Goal: Transaction & Acquisition: Download file/media

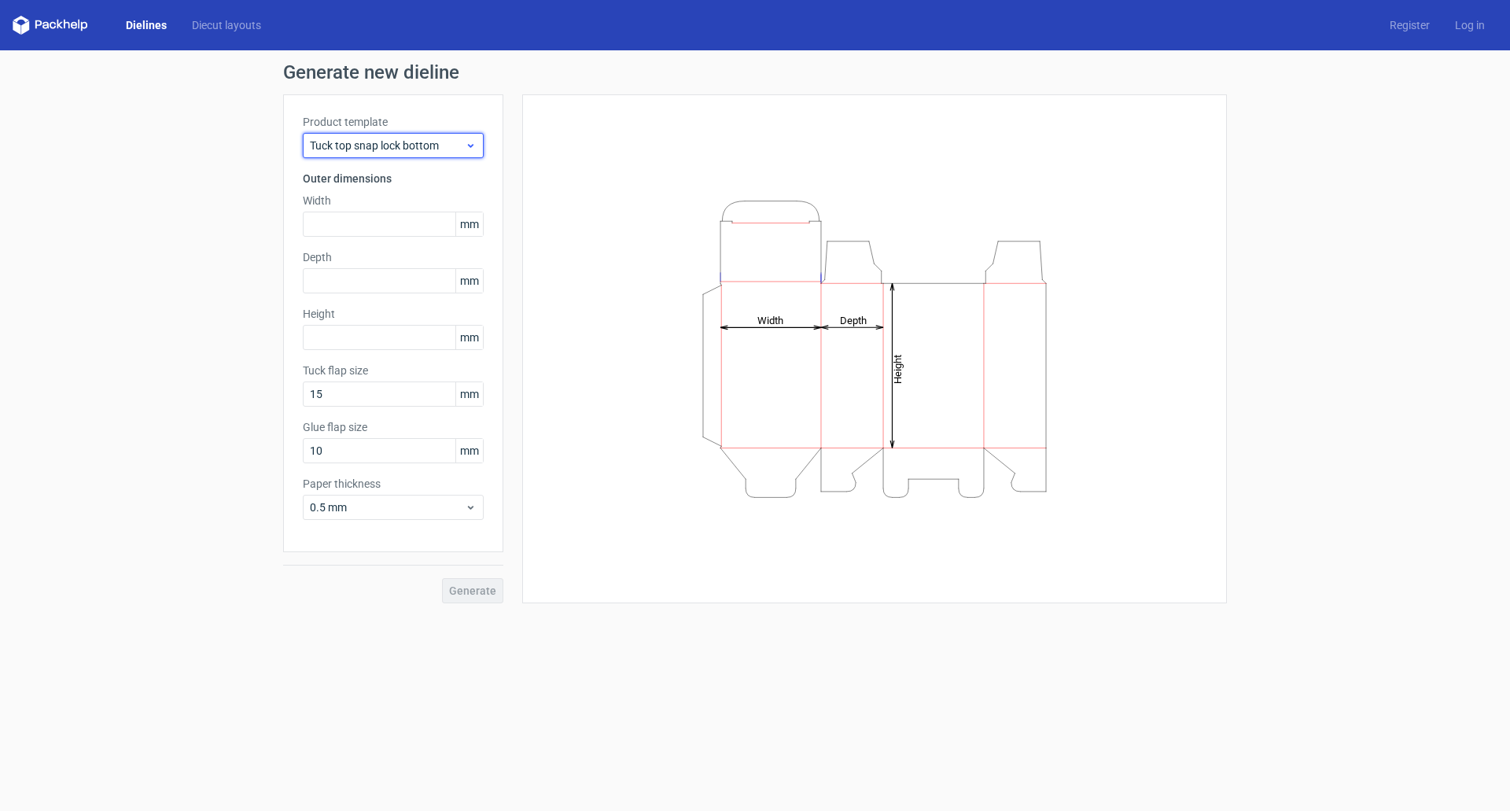
click at [410, 145] on span "Tuck top snap lock bottom" at bounding box center [387, 146] width 155 height 16
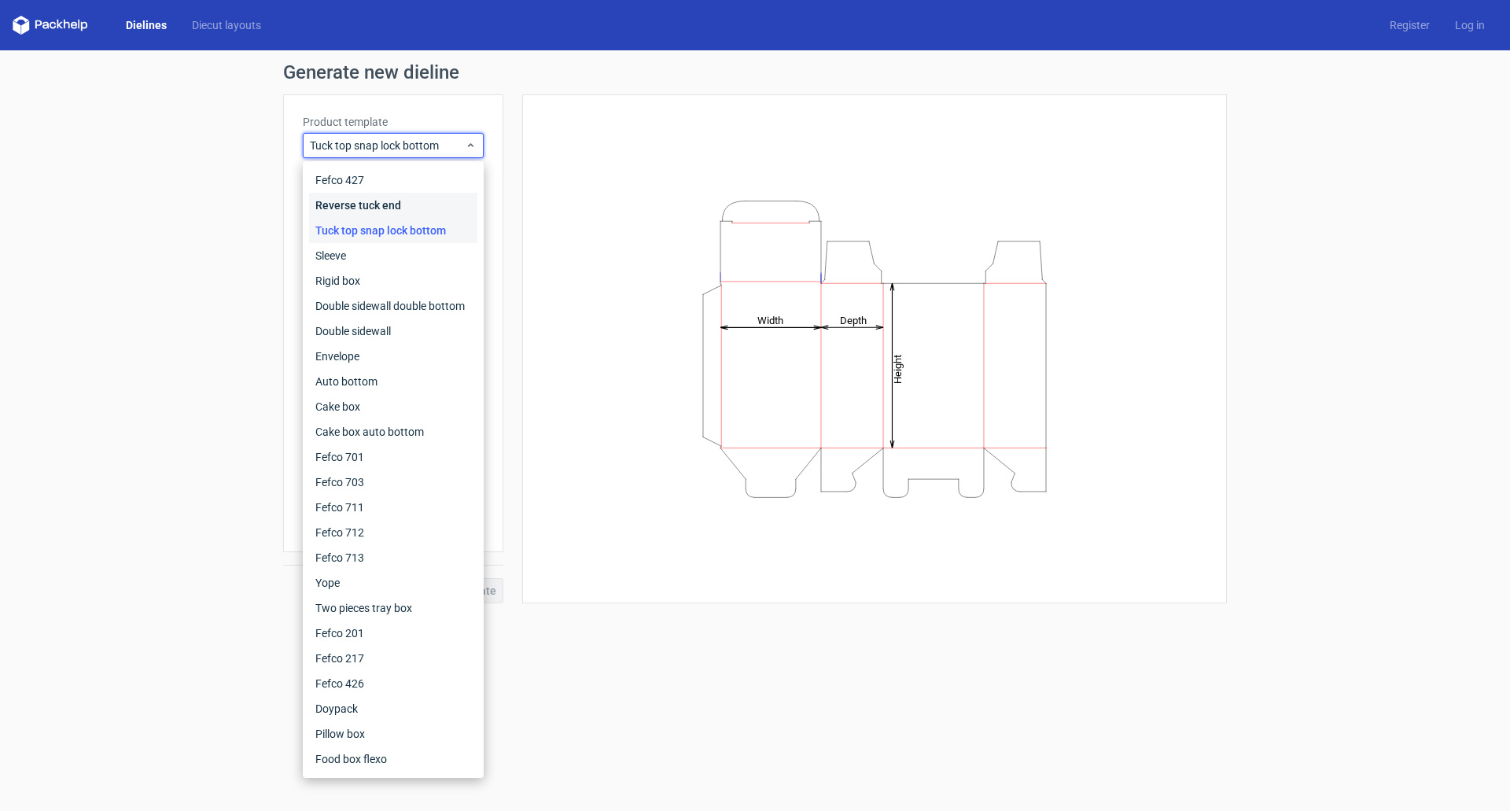
click at [393, 212] on div "Reverse tuck end" at bounding box center [393, 205] width 168 height 25
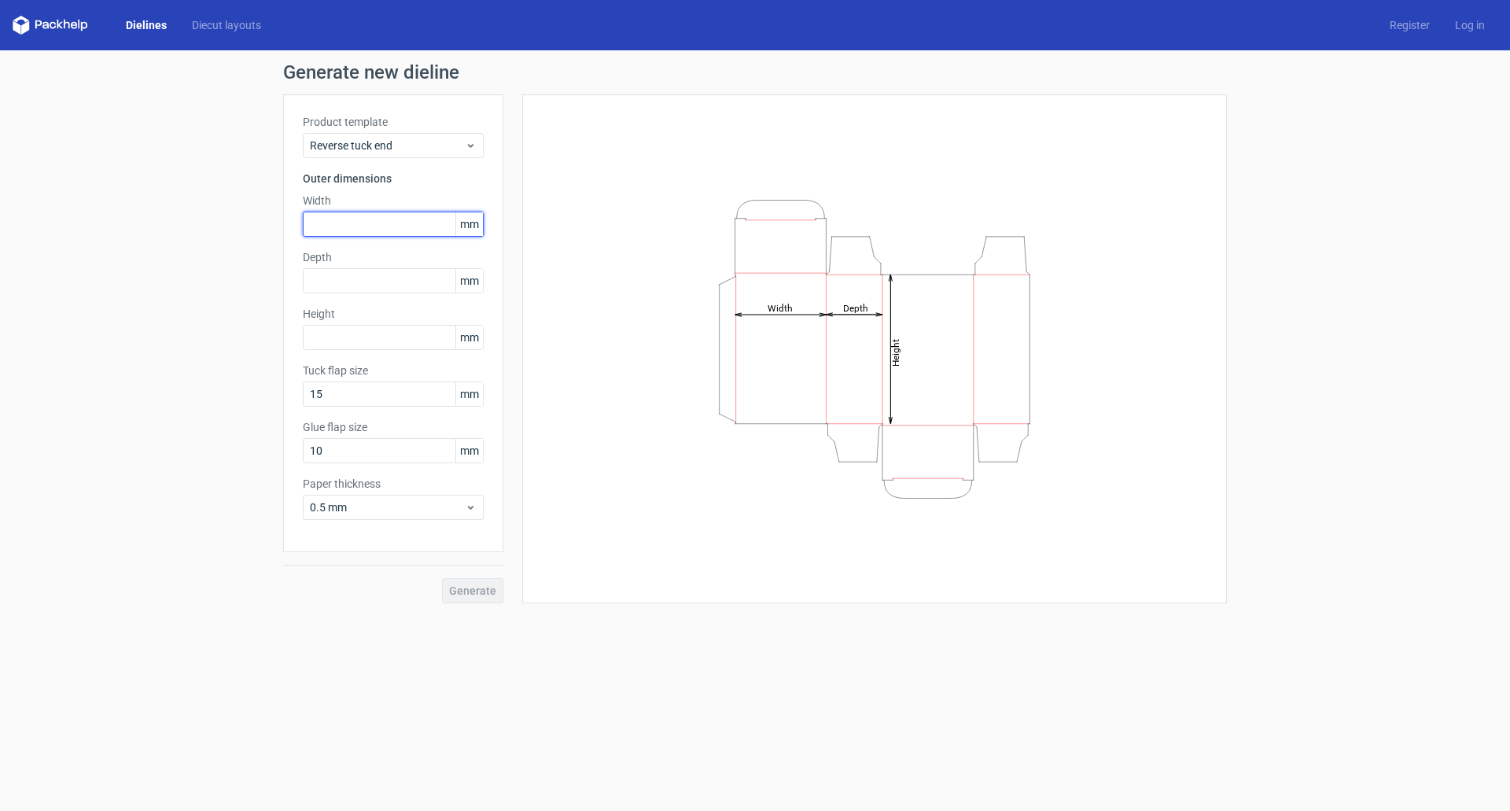
click at [366, 222] on input "text" at bounding box center [393, 224] width 181 height 25
type input "76"
type input "229"
click at [366, 274] on input "text" at bounding box center [393, 280] width 181 height 25
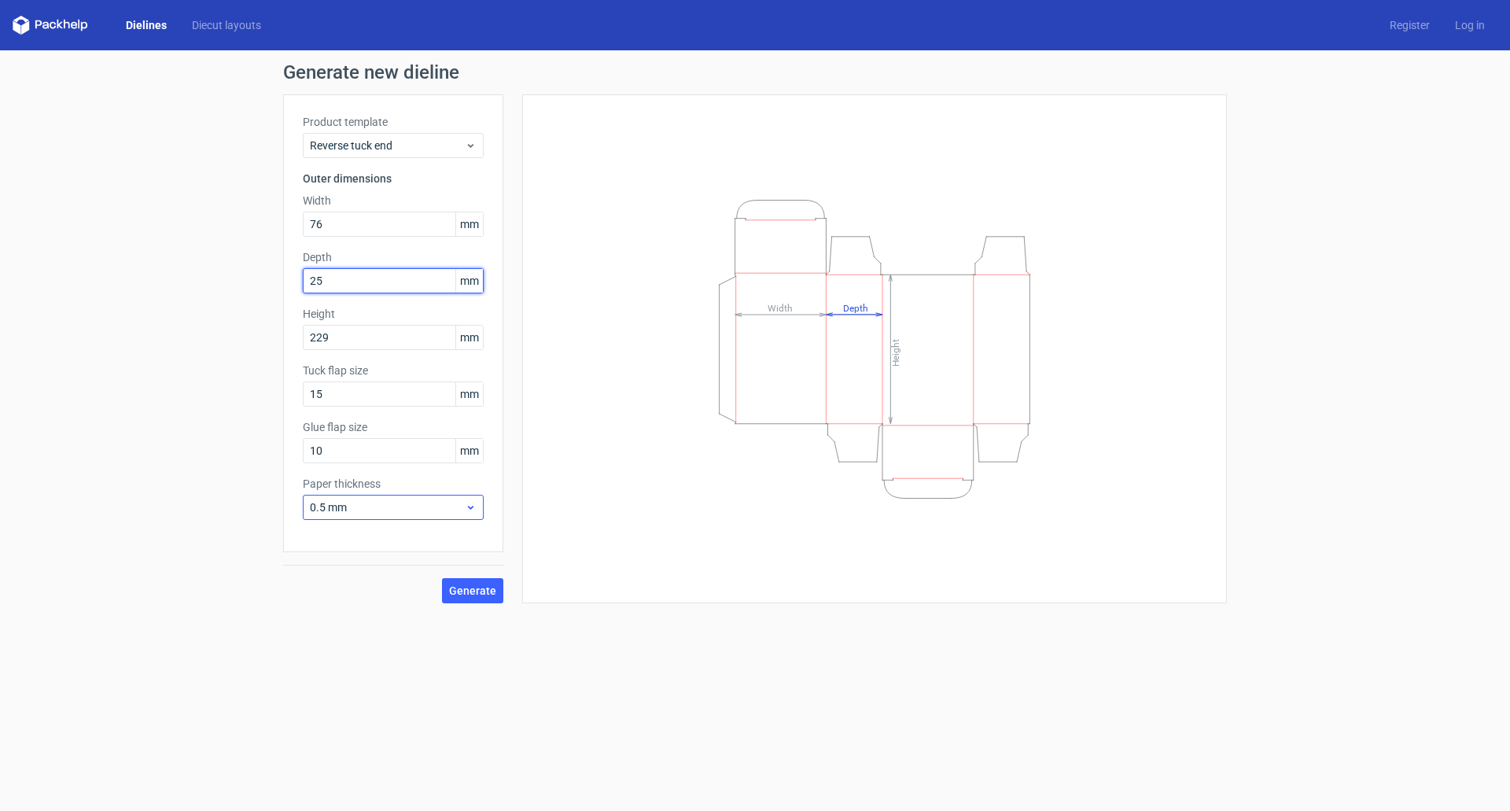
type input "25"
click at [359, 507] on span "0.5 mm" at bounding box center [387, 507] width 155 height 16
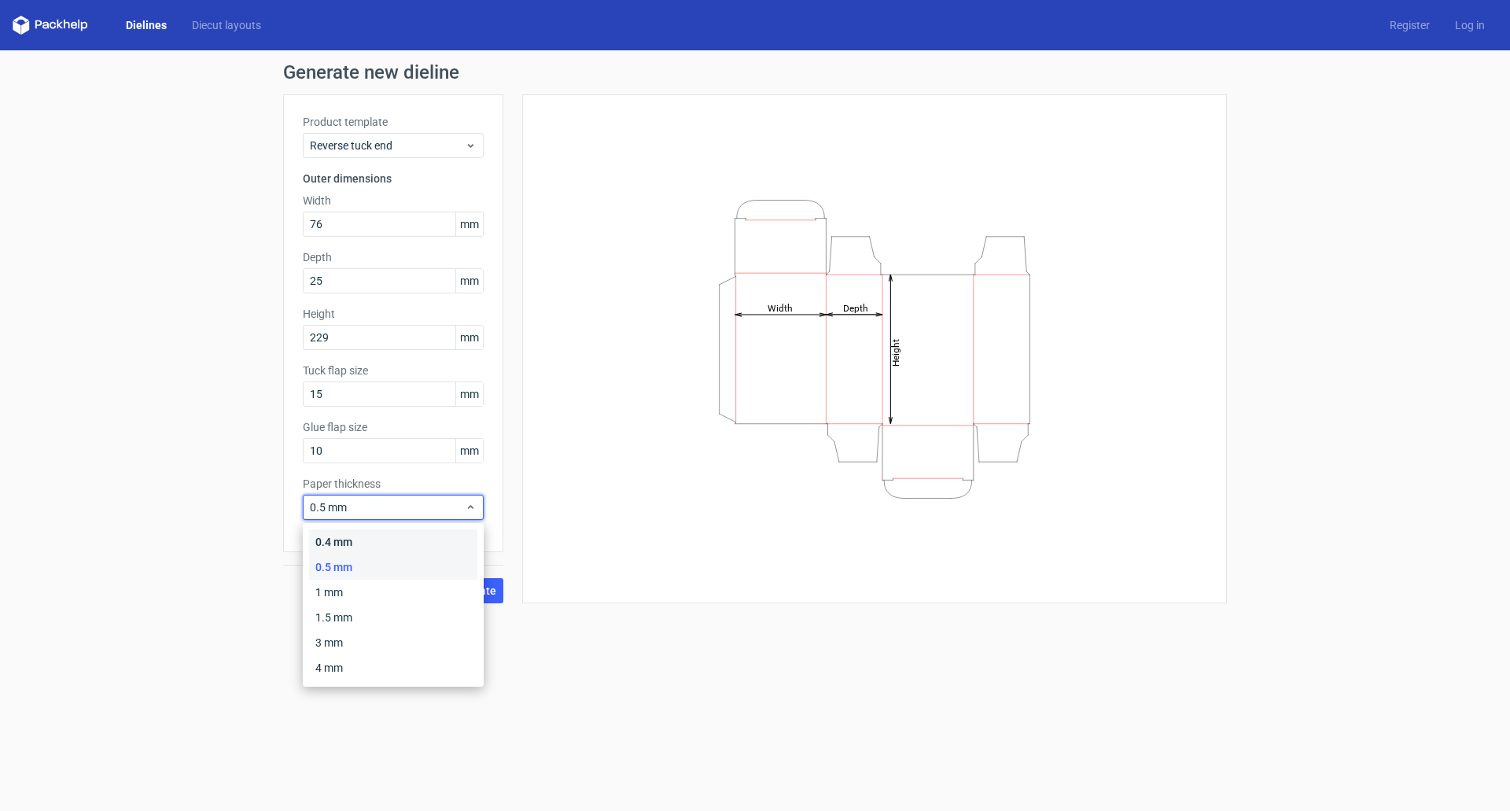
click at [350, 539] on div "0.4 mm" at bounding box center [393, 541] width 168 height 25
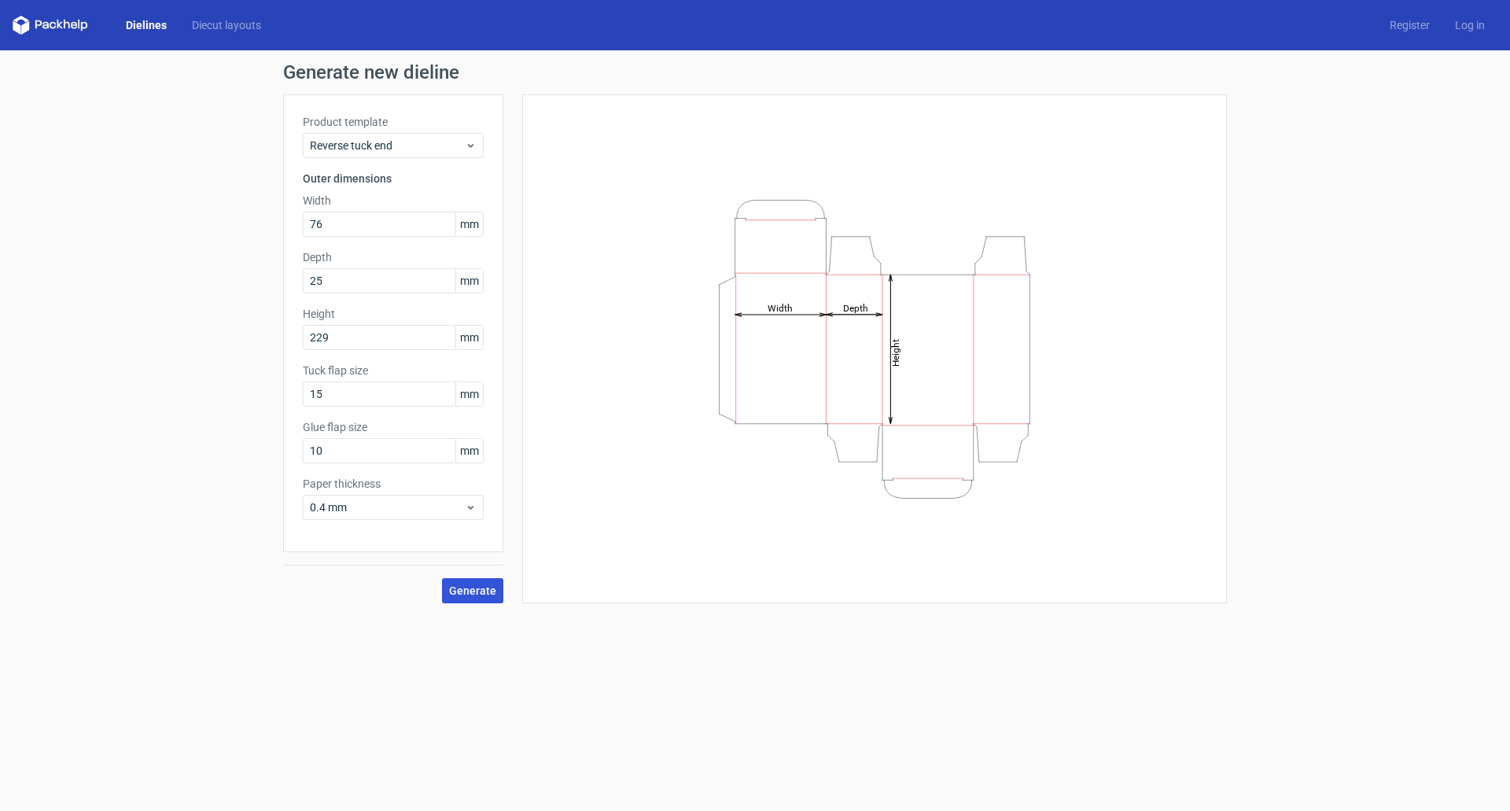
click at [452, 585] on span "Generate" at bounding box center [472, 590] width 47 height 11
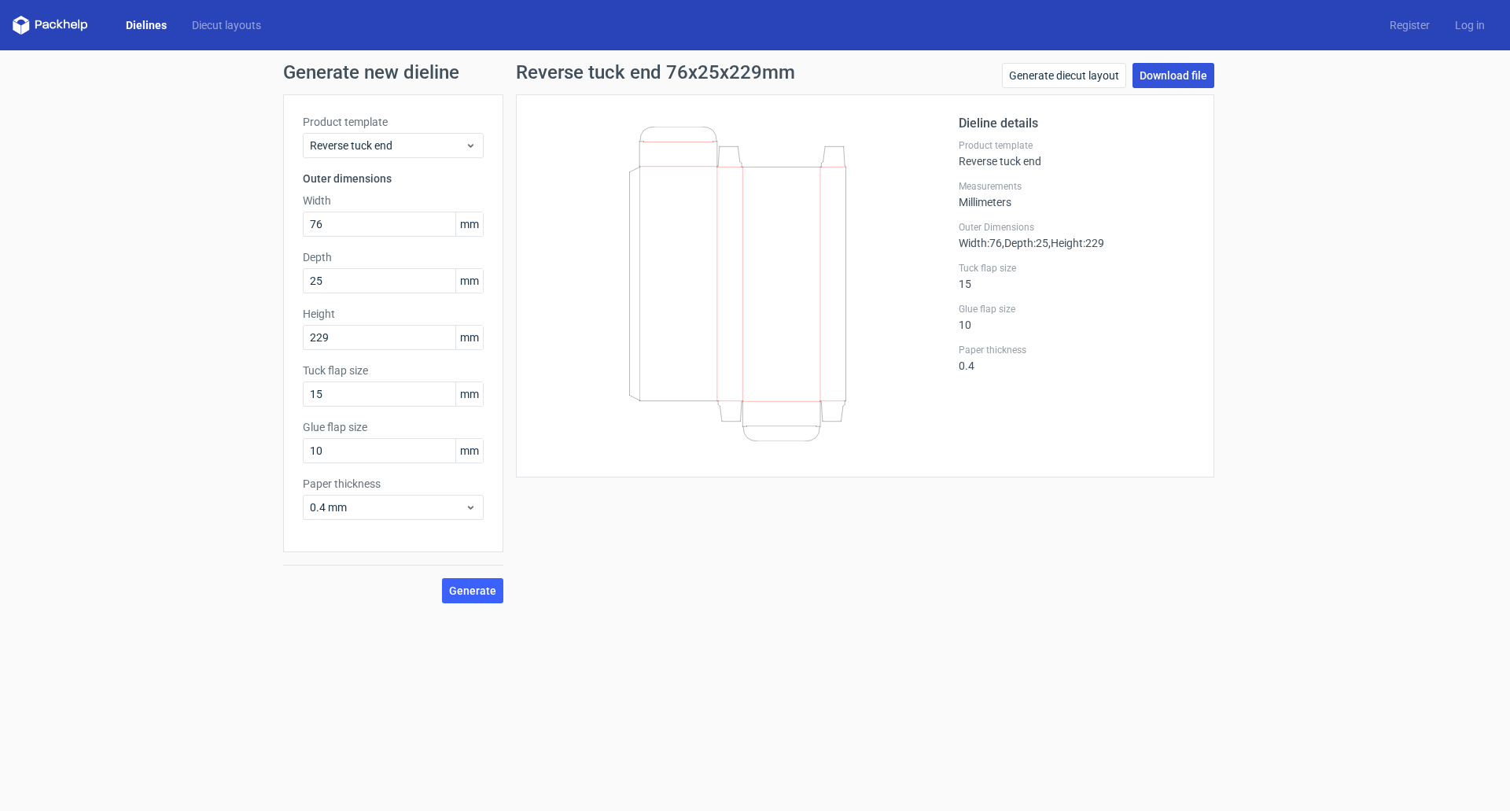
click at [1186, 66] on link "Download file" at bounding box center [1173, 75] width 82 height 25
